Goal: Check status: Check status

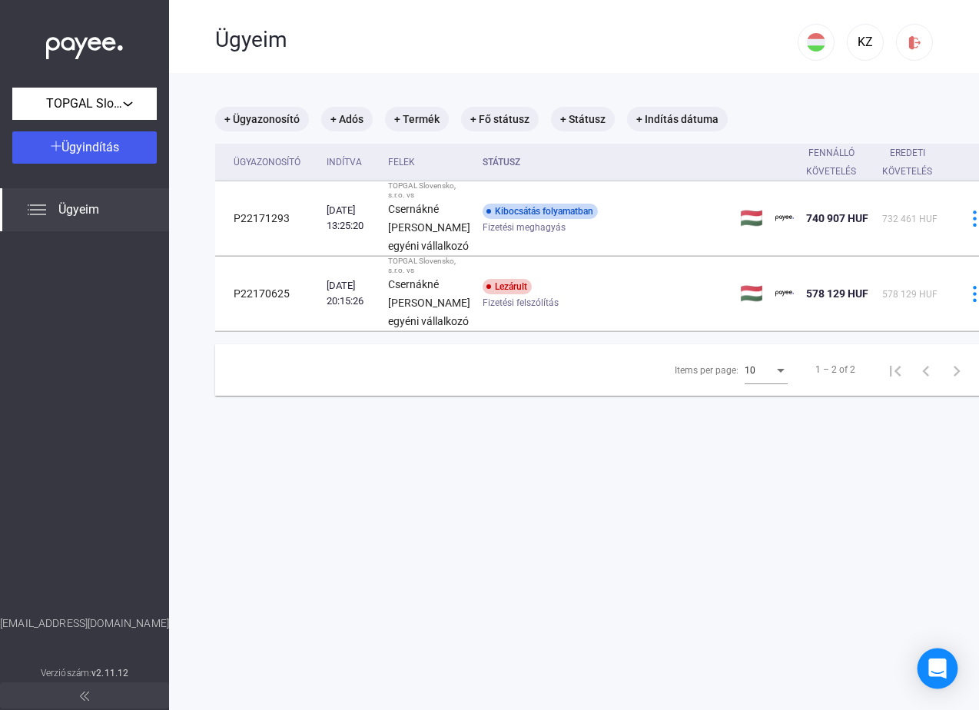
click at [930, 661] on icon "Open Intercom Messenger" at bounding box center [937, 668] width 20 height 20
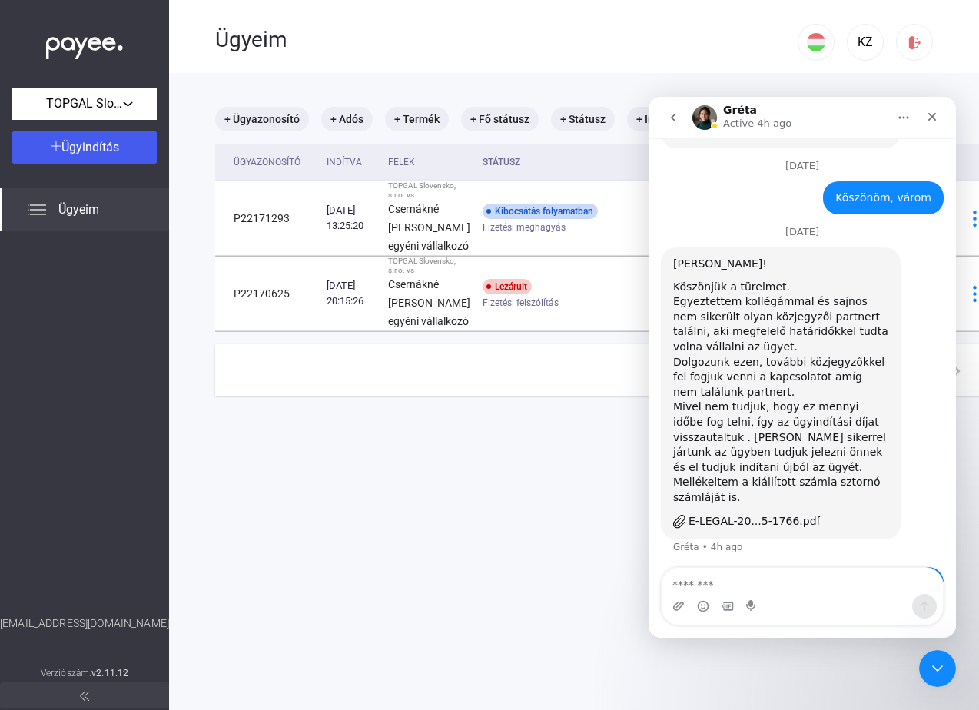
scroll to position [3875, 0]
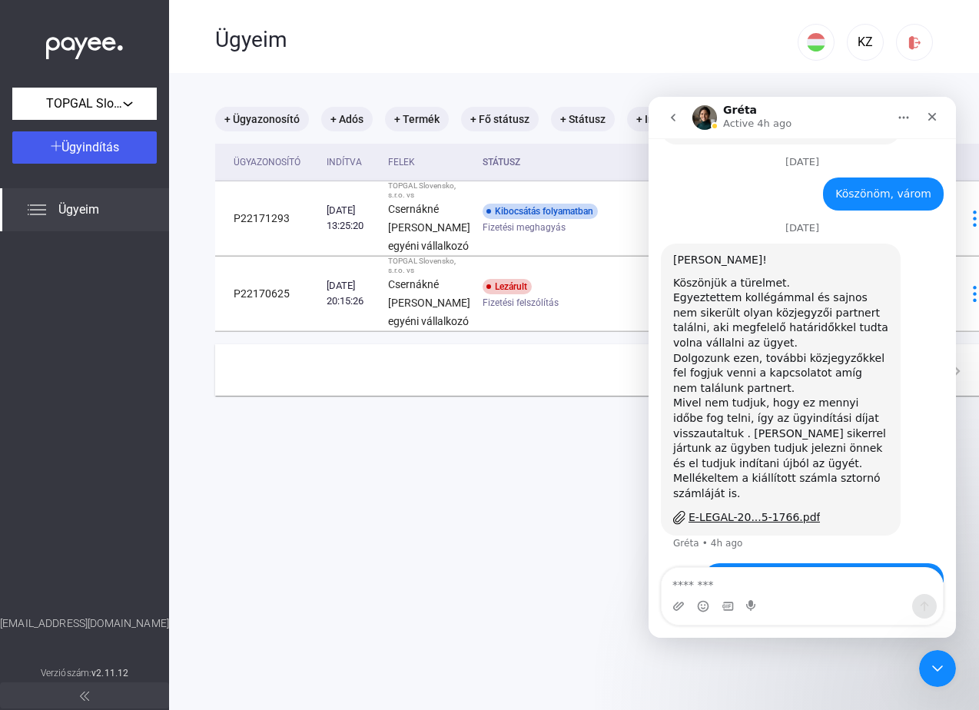
click at [844, 572] on div "Köszönöm az információt. Megkérdezhetem, hogy min akad fel az ügy? Miért nem ha…" at bounding box center [823, 602] width 215 height 60
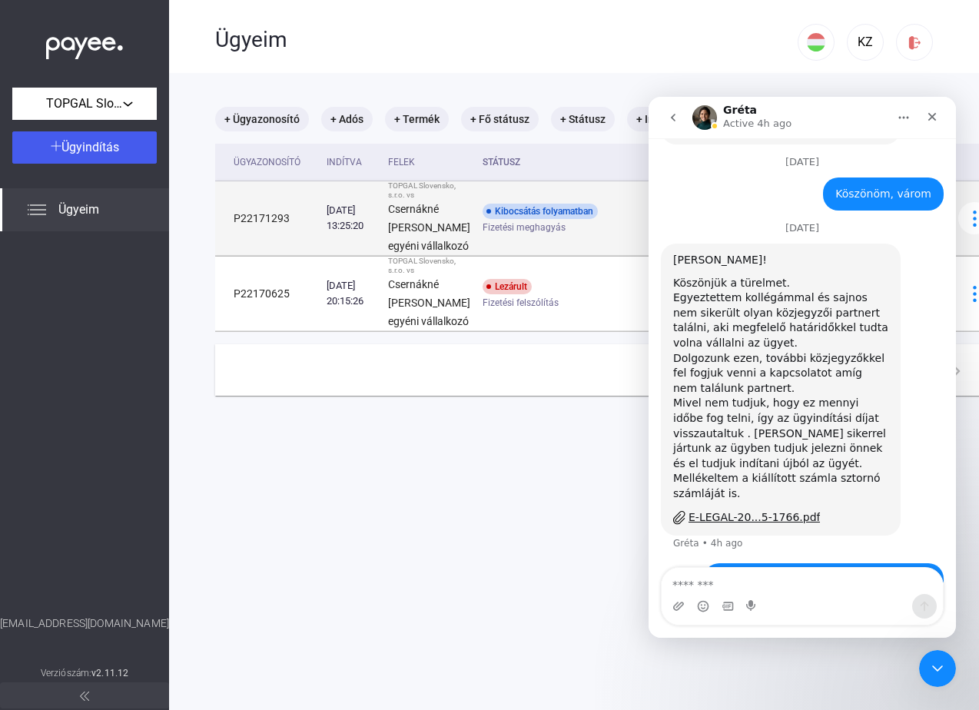
click at [591, 256] on td "Kibocsátás folyamatban Fizetési meghagyás" at bounding box center [604, 218] width 257 height 75
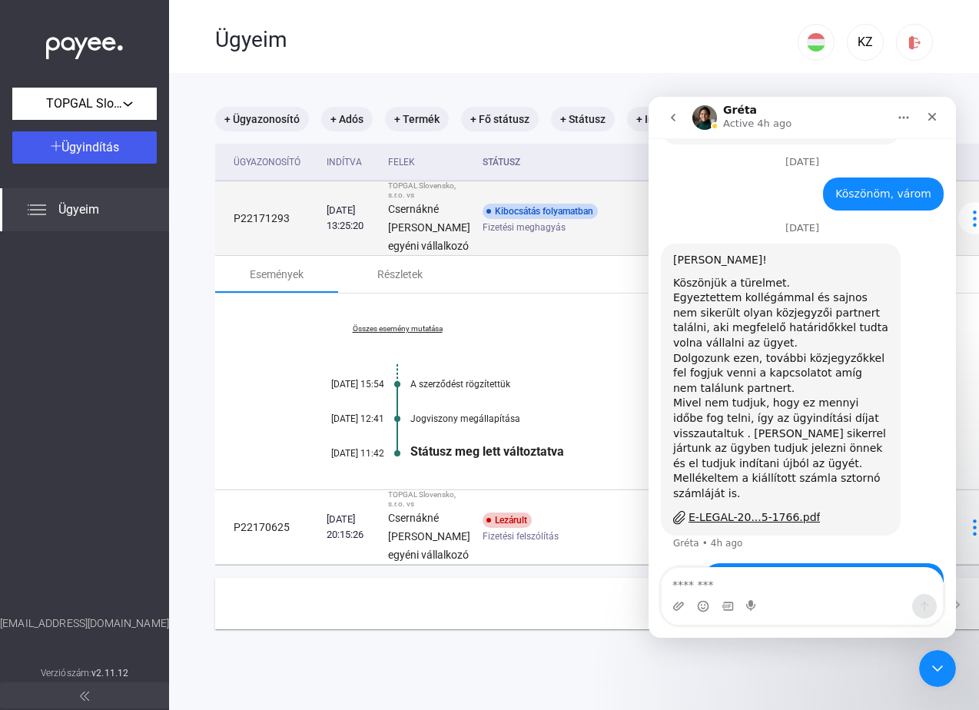
click at [404, 252] on strong "Csernákné [PERSON_NAME] egyéni vállalkozó" at bounding box center [429, 227] width 82 height 49
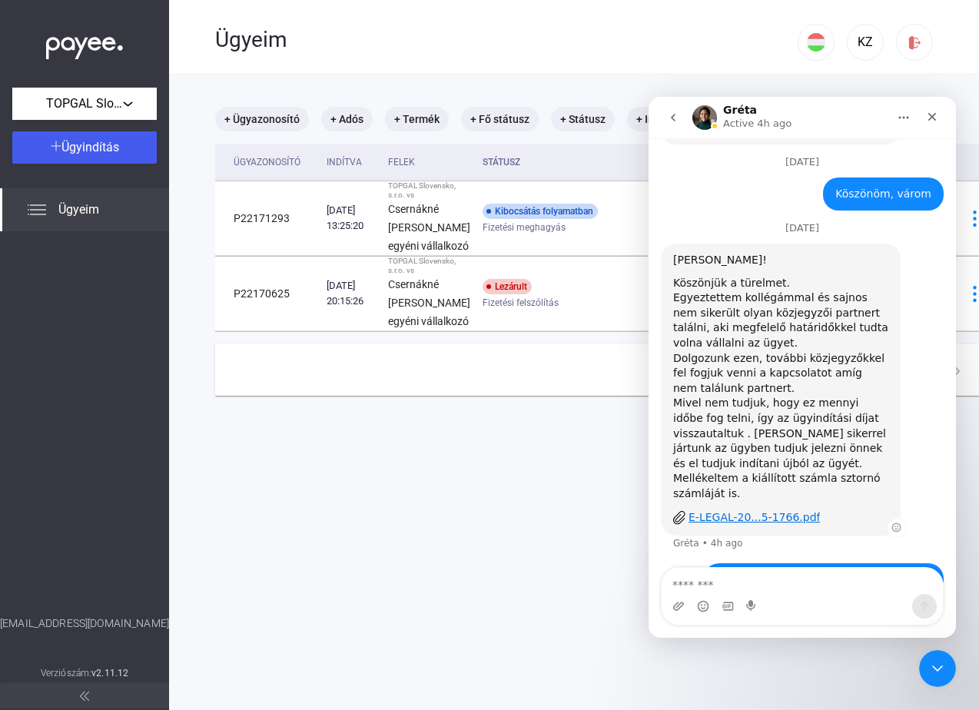
click at [728, 509] on div "E-LEGAL-20...5-1766.pdf" at bounding box center [753, 517] width 131 height 16
click at [794, 471] on div "Mellékeltem a kiállított számla sztornó számláját is." at bounding box center [780, 486] width 215 height 30
click at [748, 396] on div "Mivel nem tudjuk, hogy ez mennyi időbe fog telni, így az ügyindítási díjat viss…" at bounding box center [780, 433] width 215 height 75
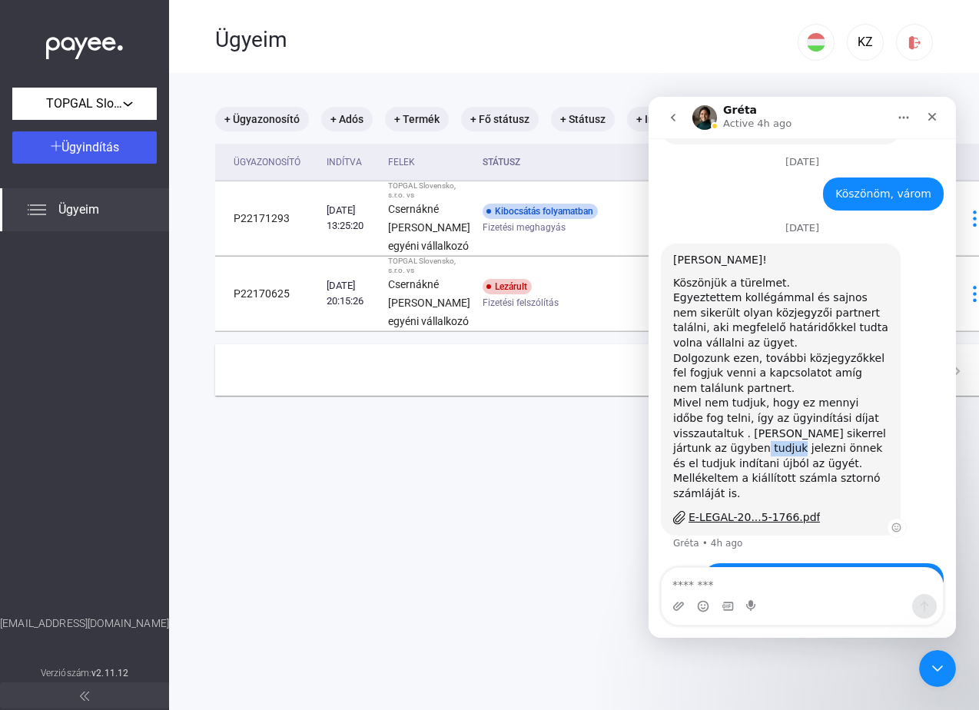
click at [748, 396] on div "Mivel nem tudjuk, hogy ez mennyi időbe fog telni, így az ügyindítási díjat viss…" at bounding box center [780, 433] width 215 height 75
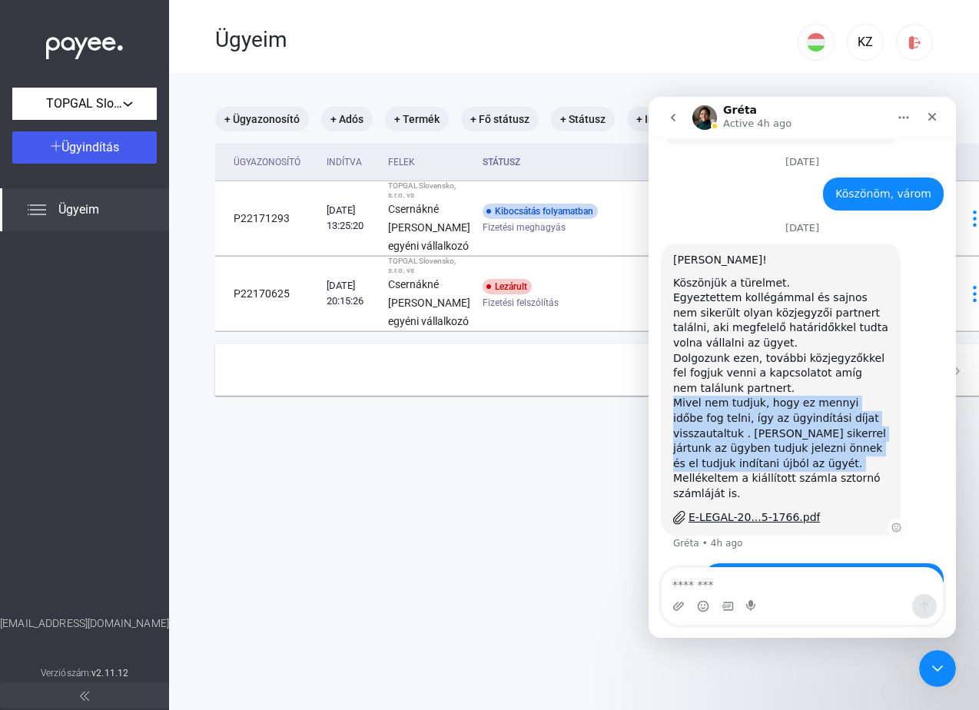
click at [748, 396] on div "Mivel nem tudjuk, hogy ez mennyi időbe fog telni, így az ügyindítási díjat viss…" at bounding box center [780, 433] width 215 height 75
